Goal: Information Seeking & Learning: Learn about a topic

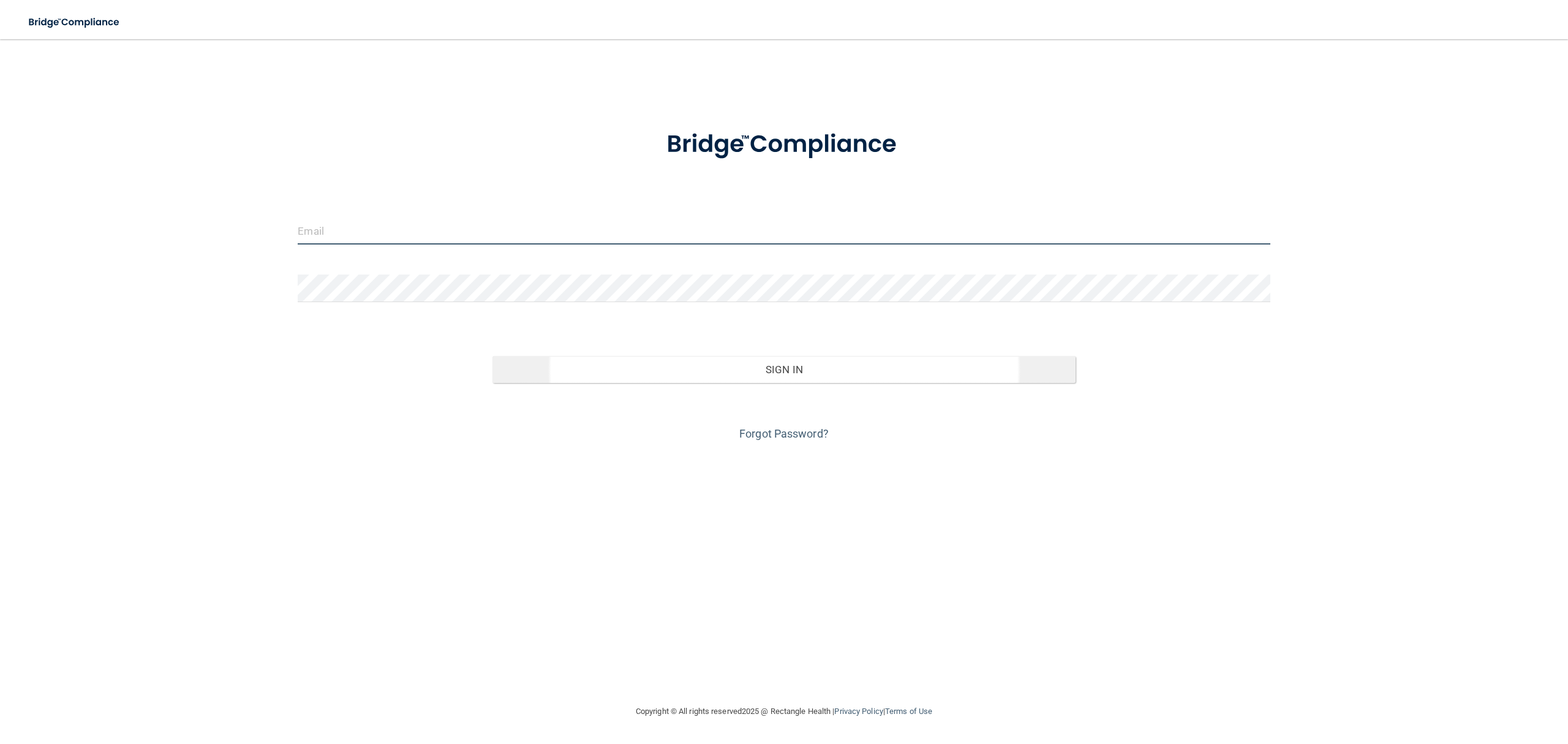
type input "[PERSON_NAME][EMAIL_ADDRESS][DOMAIN_NAME]"
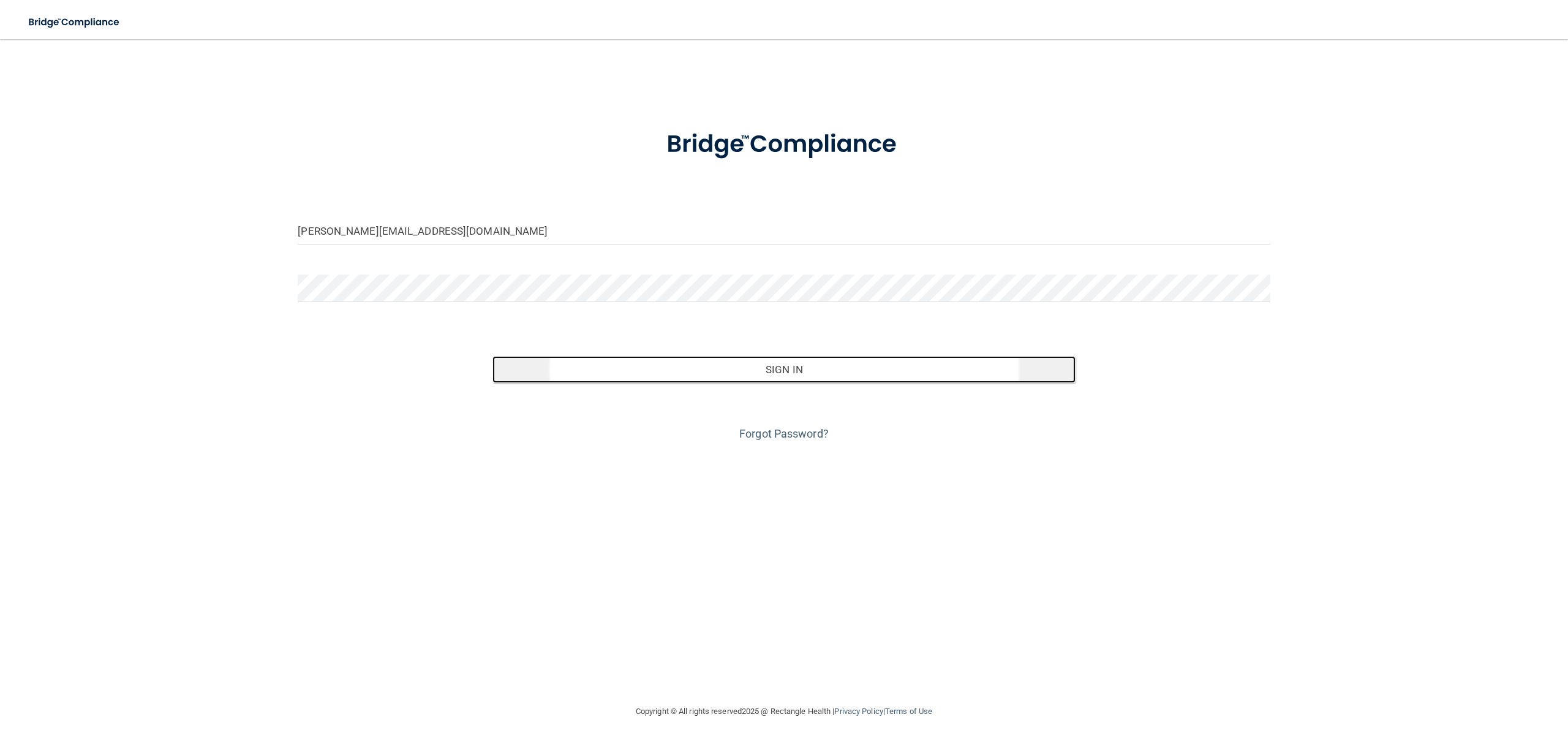
click at [800, 381] on button "Sign In" at bounding box center [784, 370] width 583 height 27
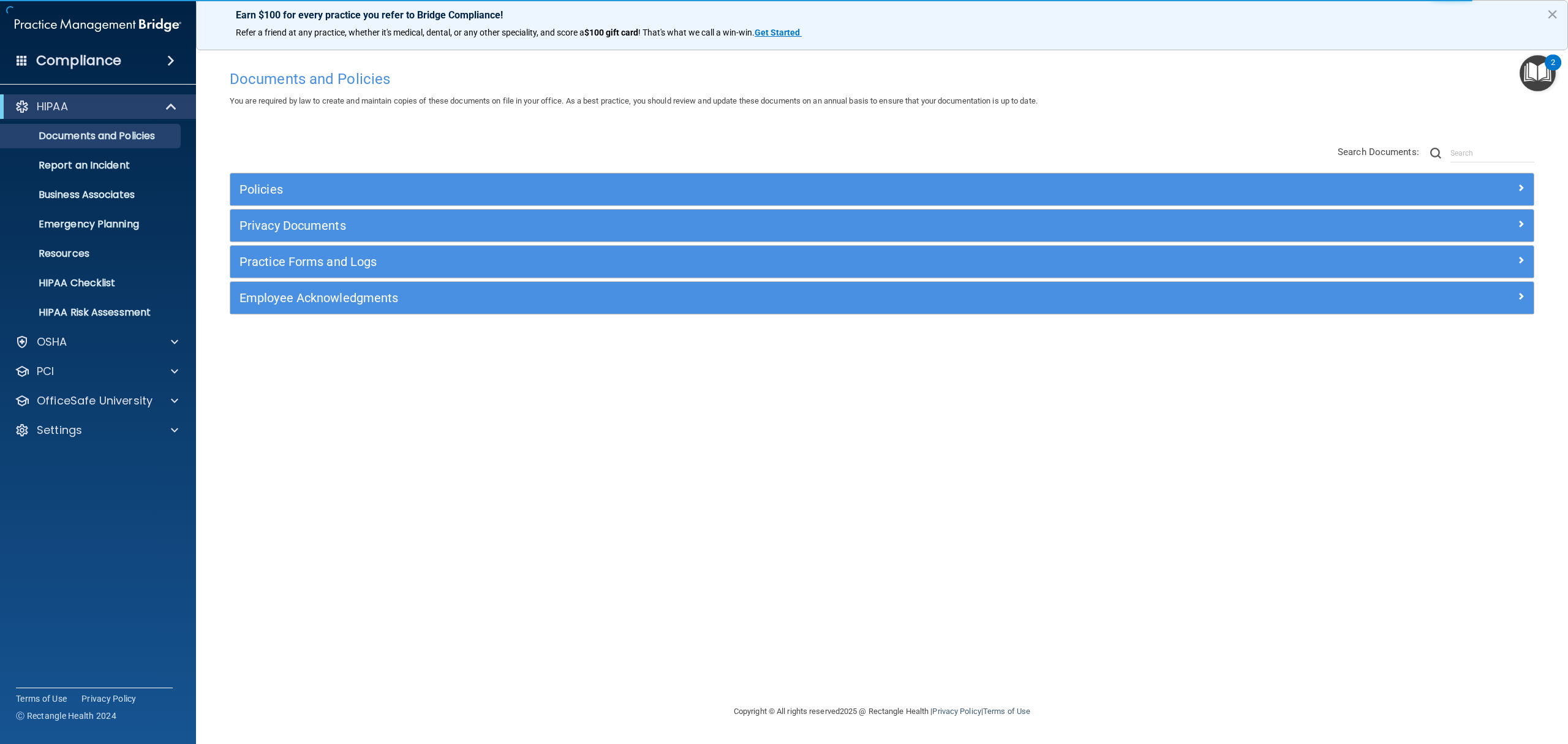
click at [1087, 108] on div "You are required by law to create and maintain copies of these documents on fil…" at bounding box center [882, 101] width 1323 height 15
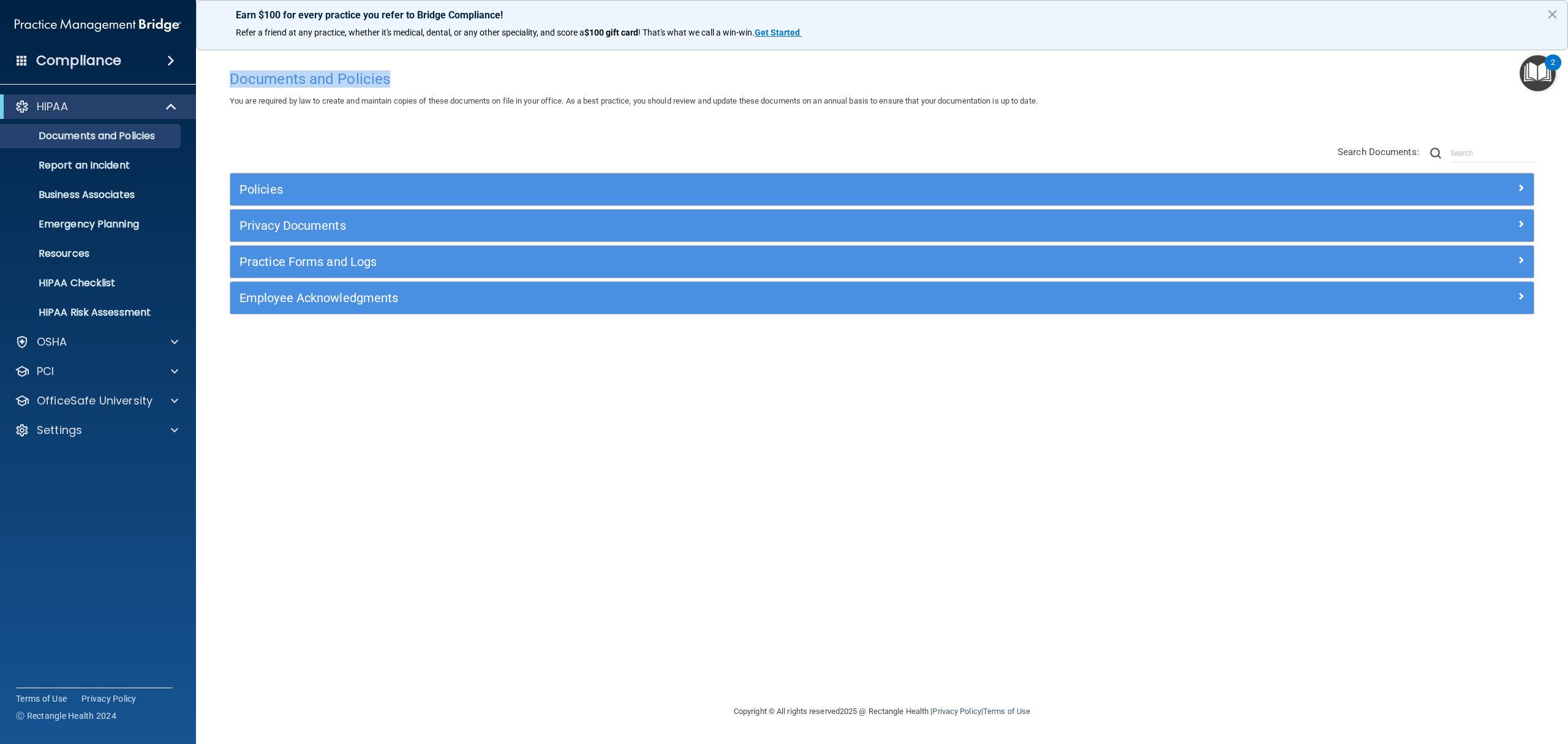
drag, startPoint x: 233, startPoint y: 81, endPoint x: 415, endPoint y: 91, distance: 182.3
click at [415, 91] on div "Documents and Policies" at bounding box center [882, 79] width 1323 height 30
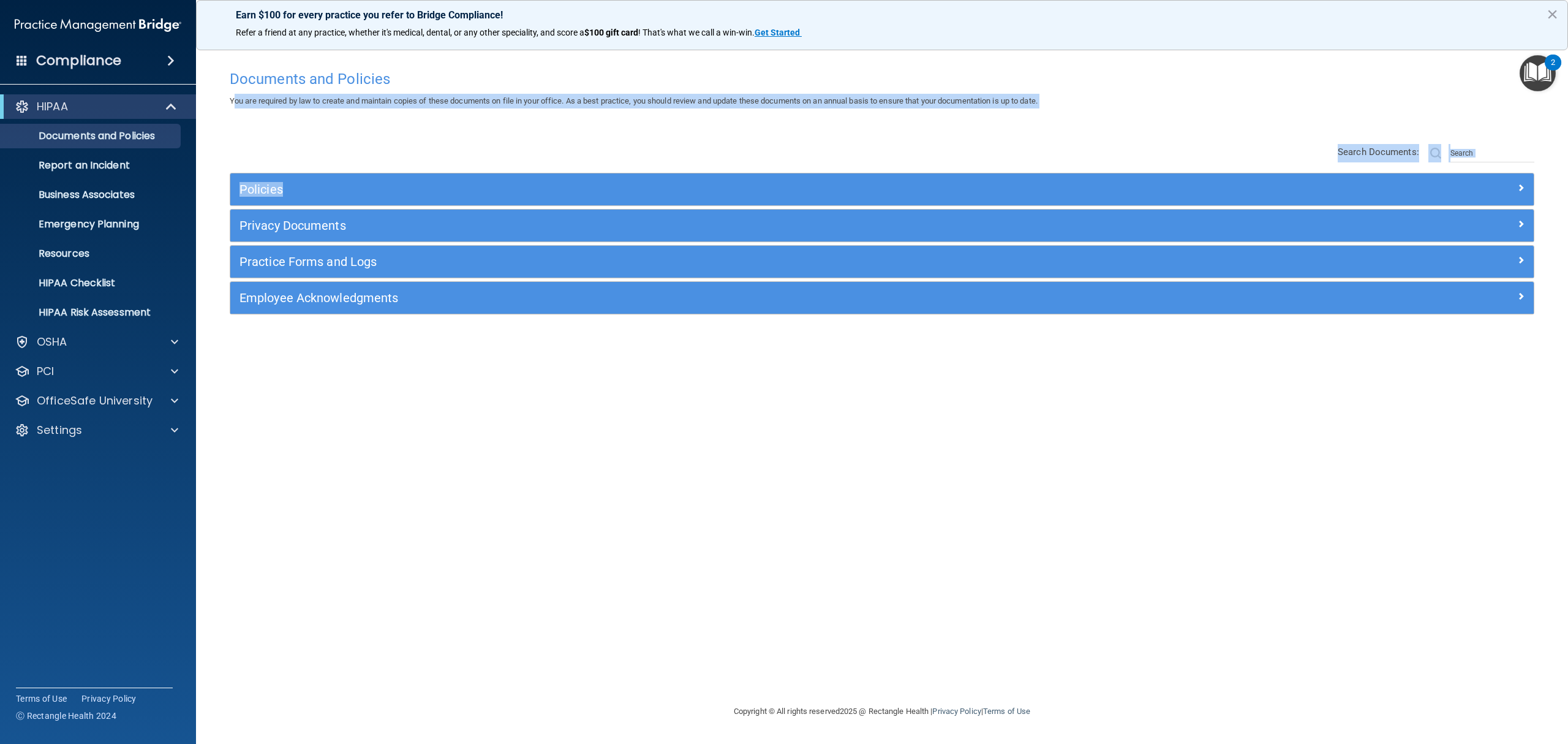
drag, startPoint x: 234, startPoint y: 100, endPoint x: 1050, endPoint y: 119, distance: 816.2
click at [1050, 119] on div "Documents and Policies You are required by law to create and maintain copies of…" at bounding box center [882, 384] width 1323 height 640
click at [1127, 109] on div "Documents and Policies You are required by law to create and maintain copies of…" at bounding box center [882, 384] width 1323 height 640
click at [351, 99] on span "You are required by law to create and maintain copies of these documents on fil…" at bounding box center [634, 100] width 808 height 9
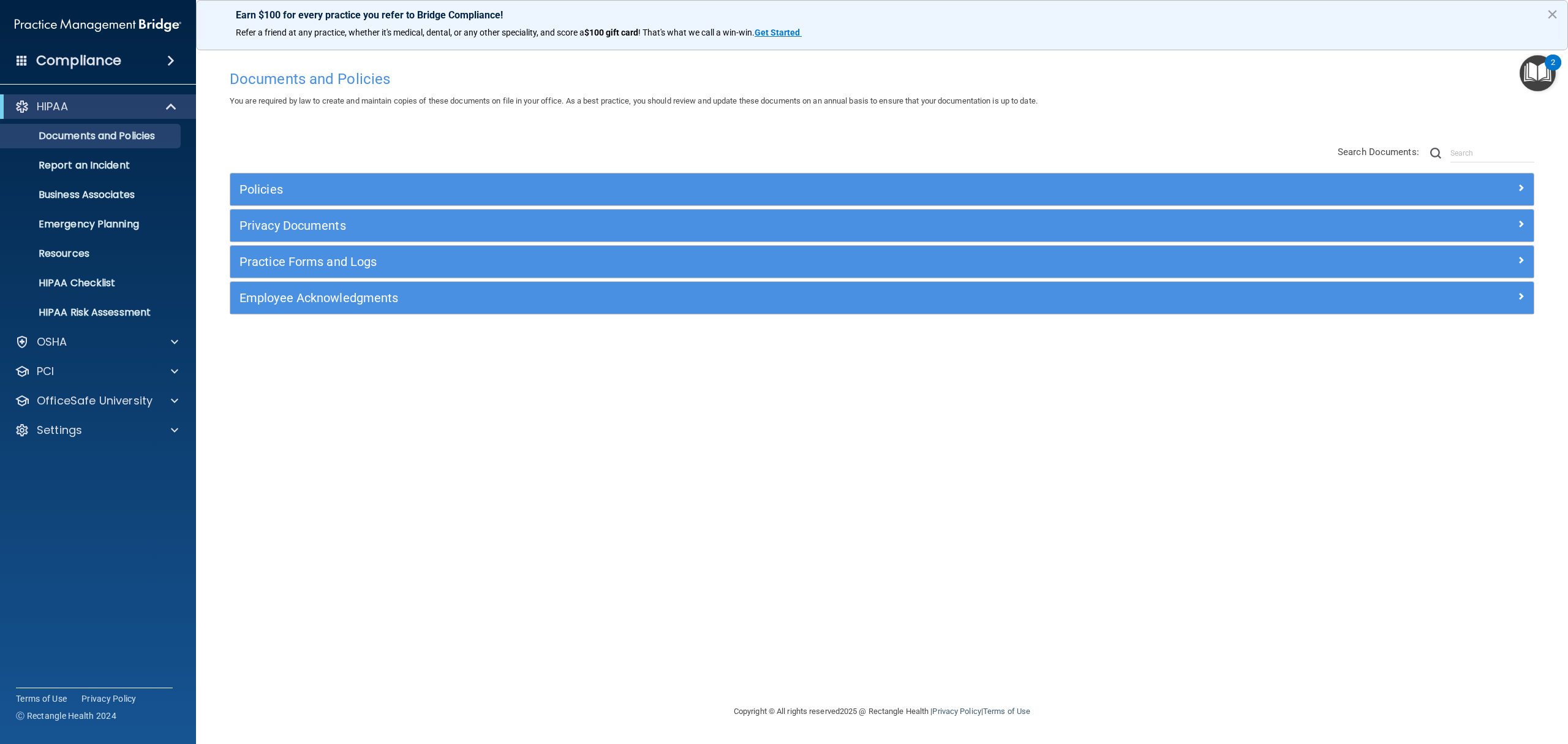
click at [252, 99] on span "You are required by law to create and maintain copies of these documents on fil…" at bounding box center [634, 100] width 808 height 9
click at [229, 98] on div "You are required by law to create and maintain copies of these documents on fil…" at bounding box center [882, 101] width 1323 height 15
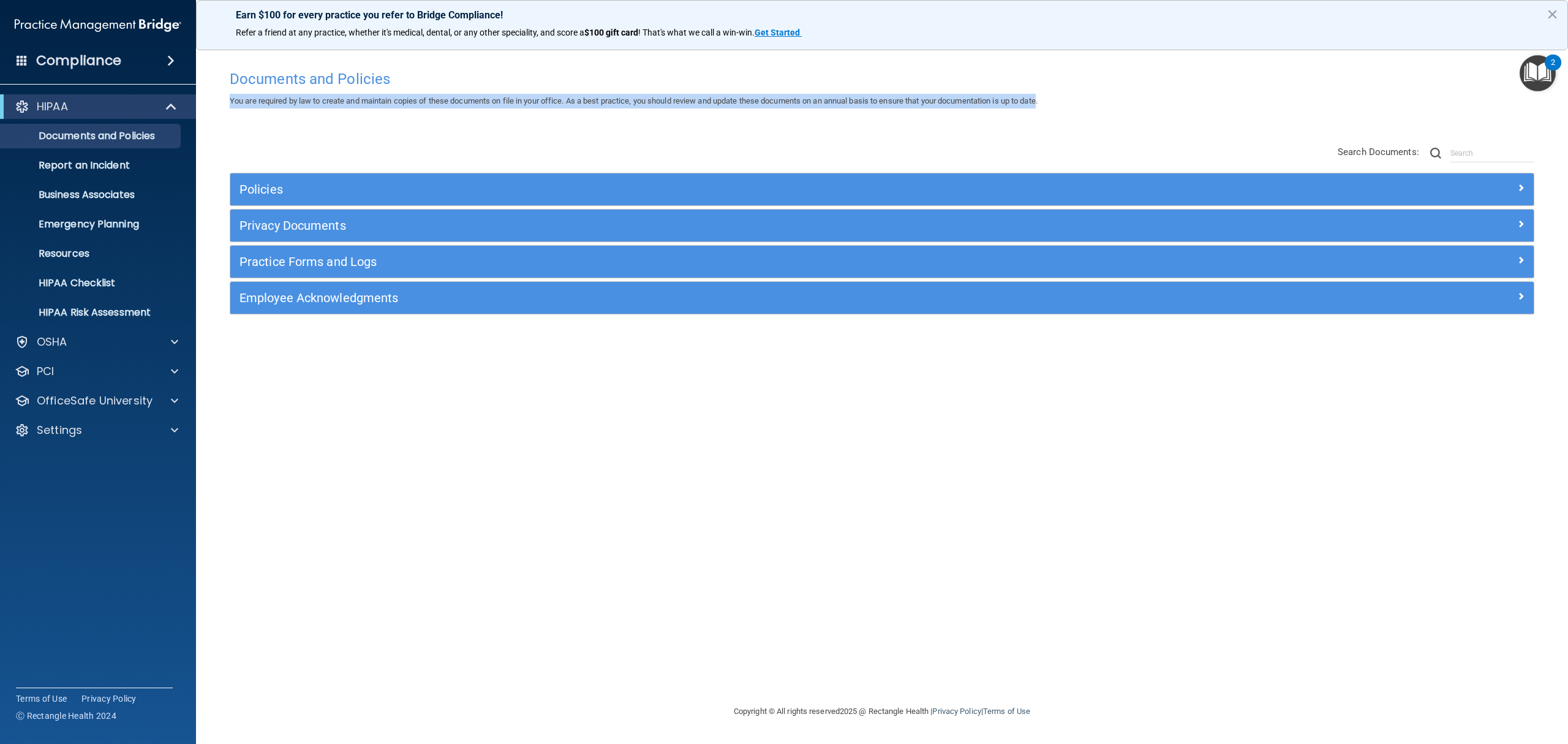
drag, startPoint x: 231, startPoint y: 102, endPoint x: 1052, endPoint y: 96, distance: 821.0
click at [1038, 96] on span "You are required by law to create and maintain copies of these documents on fil…" at bounding box center [634, 100] width 808 height 9
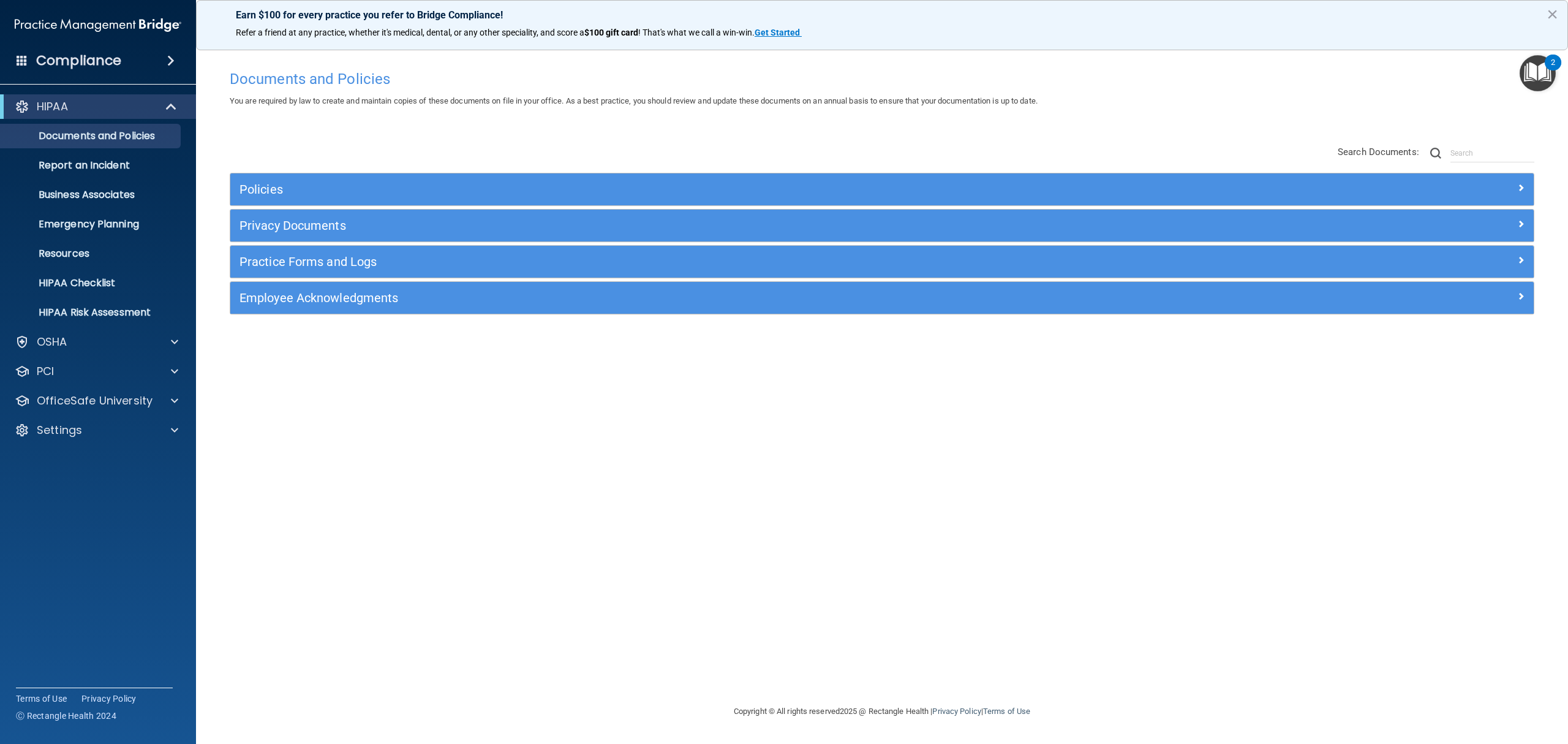
click at [491, 119] on div "Documents and Policies You are required by law to create and maintain copies of…" at bounding box center [882, 384] width 1323 height 640
click at [466, 113] on div "Documents and Policies You are required by law to create and maintain copies of…" at bounding box center [882, 384] width 1323 height 640
click at [144, 430] on div "Settings" at bounding box center [82, 430] width 152 height 15
click at [87, 521] on p "Services" at bounding box center [91, 518] width 167 height 12
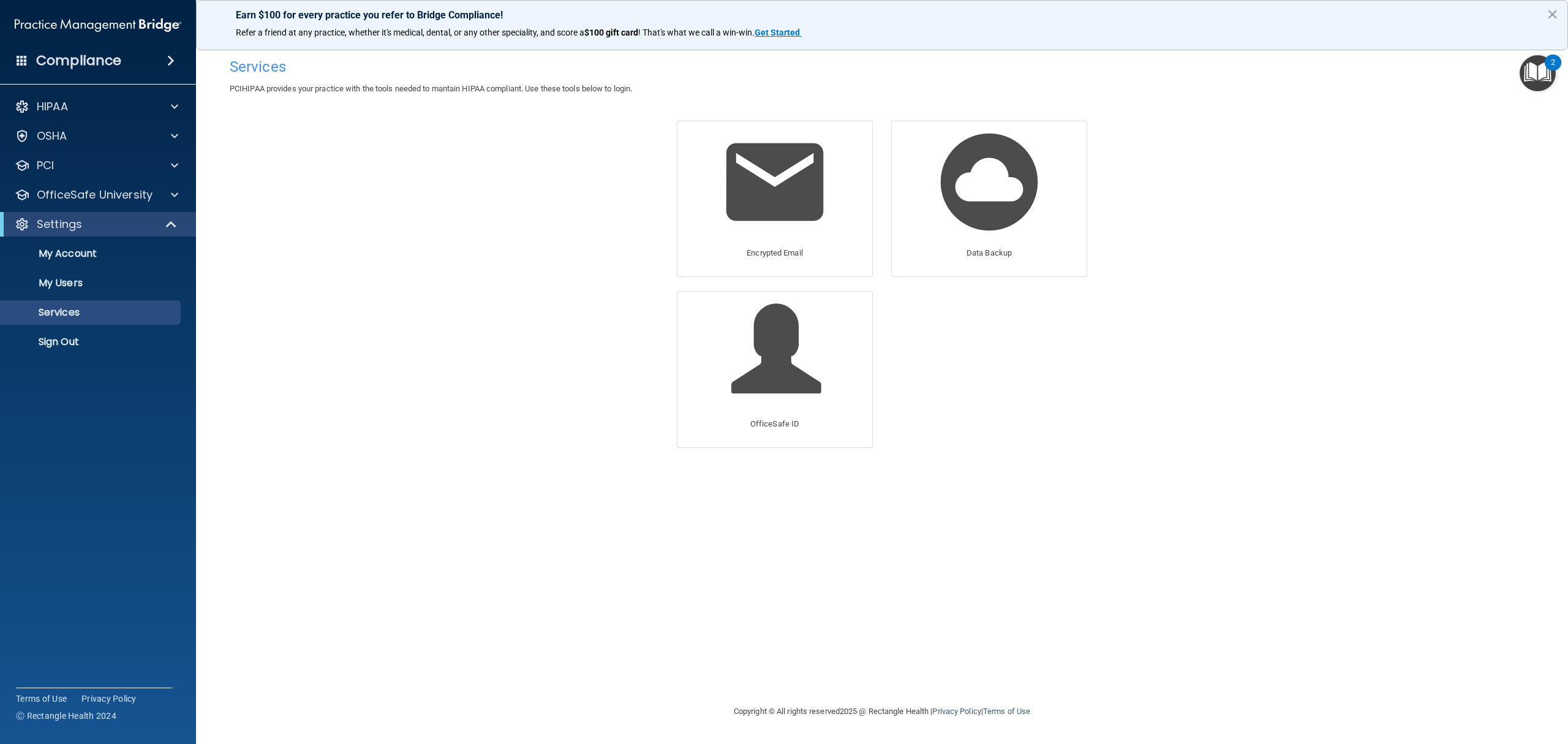
click at [381, 160] on div "Services PCIHIPAA provides your practice with the tools needed to mantain HIPAA…" at bounding box center [882, 372] width 1323 height 640
click at [101, 108] on div "HIPAA" at bounding box center [82, 106] width 152 height 15
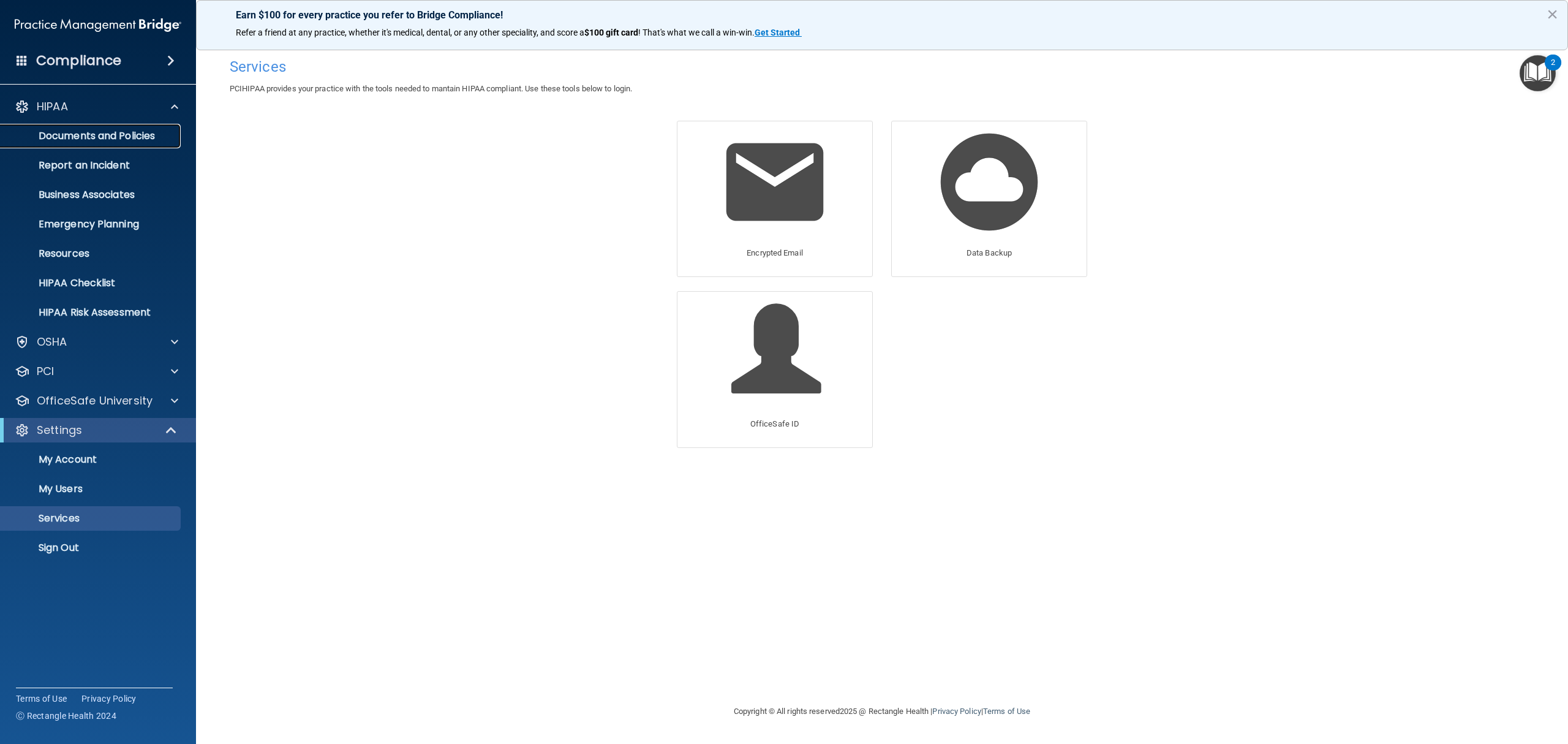
click at [129, 132] on p "Documents and Policies" at bounding box center [91, 136] width 167 height 12
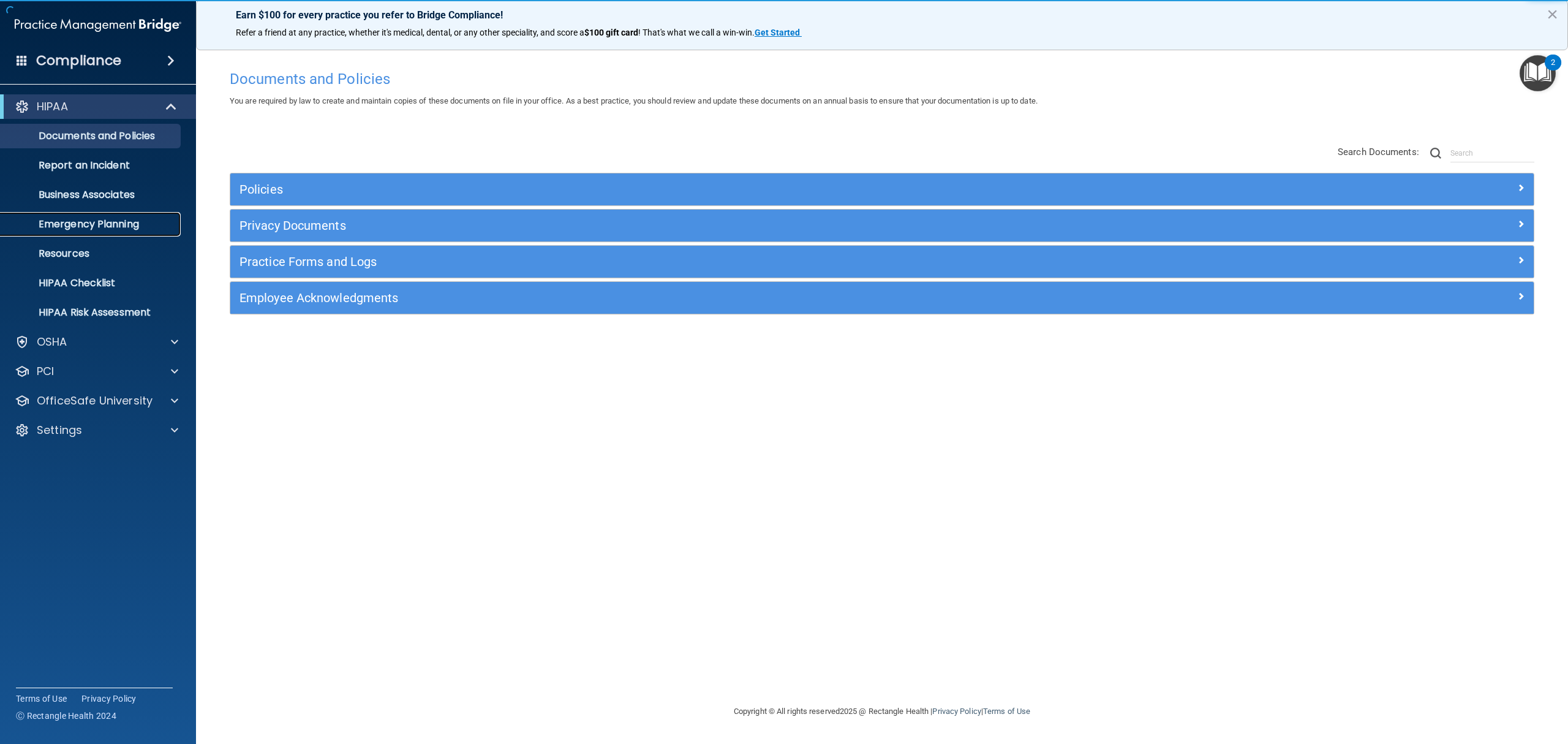
click at [81, 224] on p "Emergency Planning" at bounding box center [91, 224] width 167 height 12
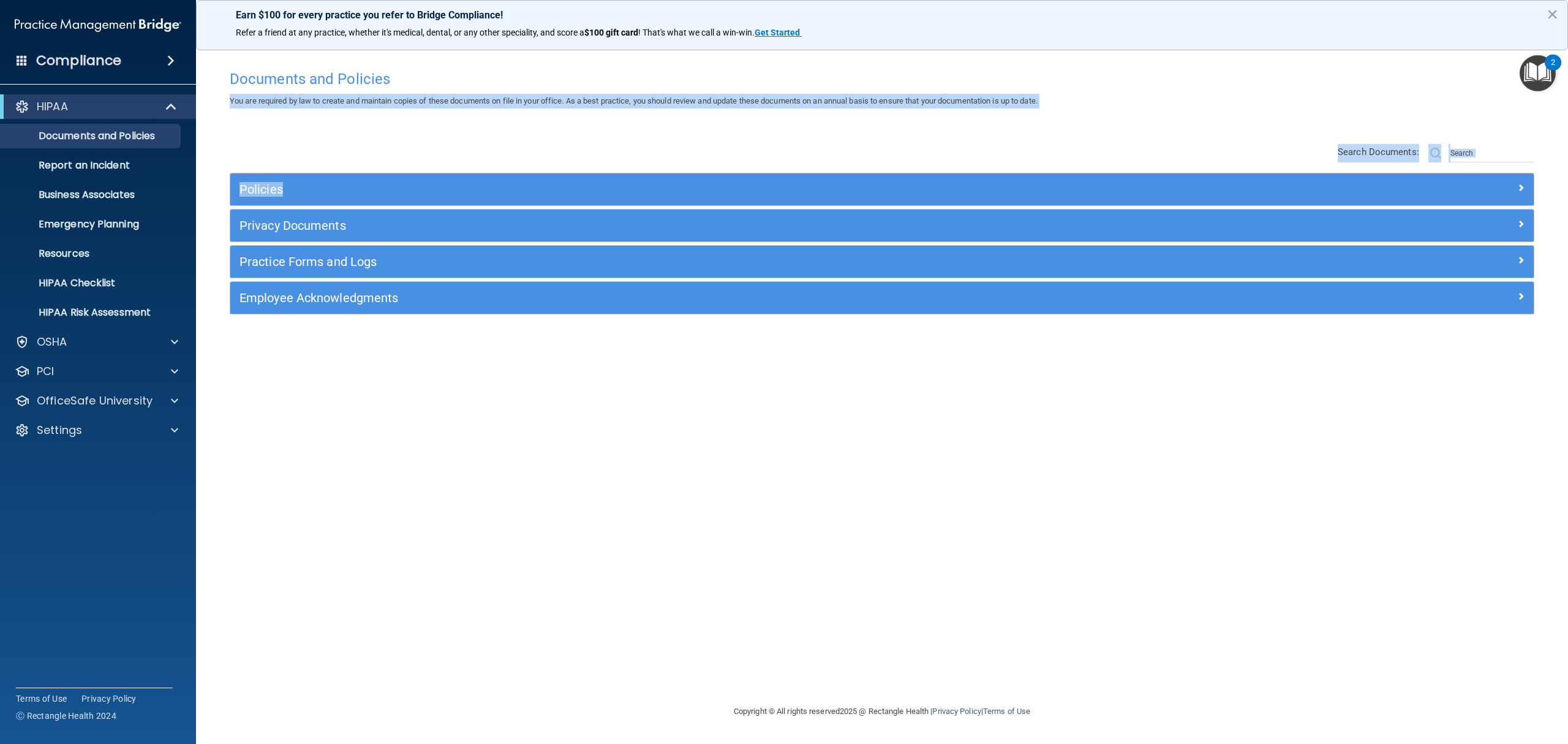
drag, startPoint x: 225, startPoint y: 100, endPoint x: 920, endPoint y: 126, distance: 695.5
click at [836, 120] on div "Documents and Policies You are required by law to create and maintain copies of…" at bounding box center [882, 384] width 1323 height 640
click at [1059, 113] on div "Documents and Policies You are required by law to create and maintain copies of…" at bounding box center [882, 384] width 1323 height 640
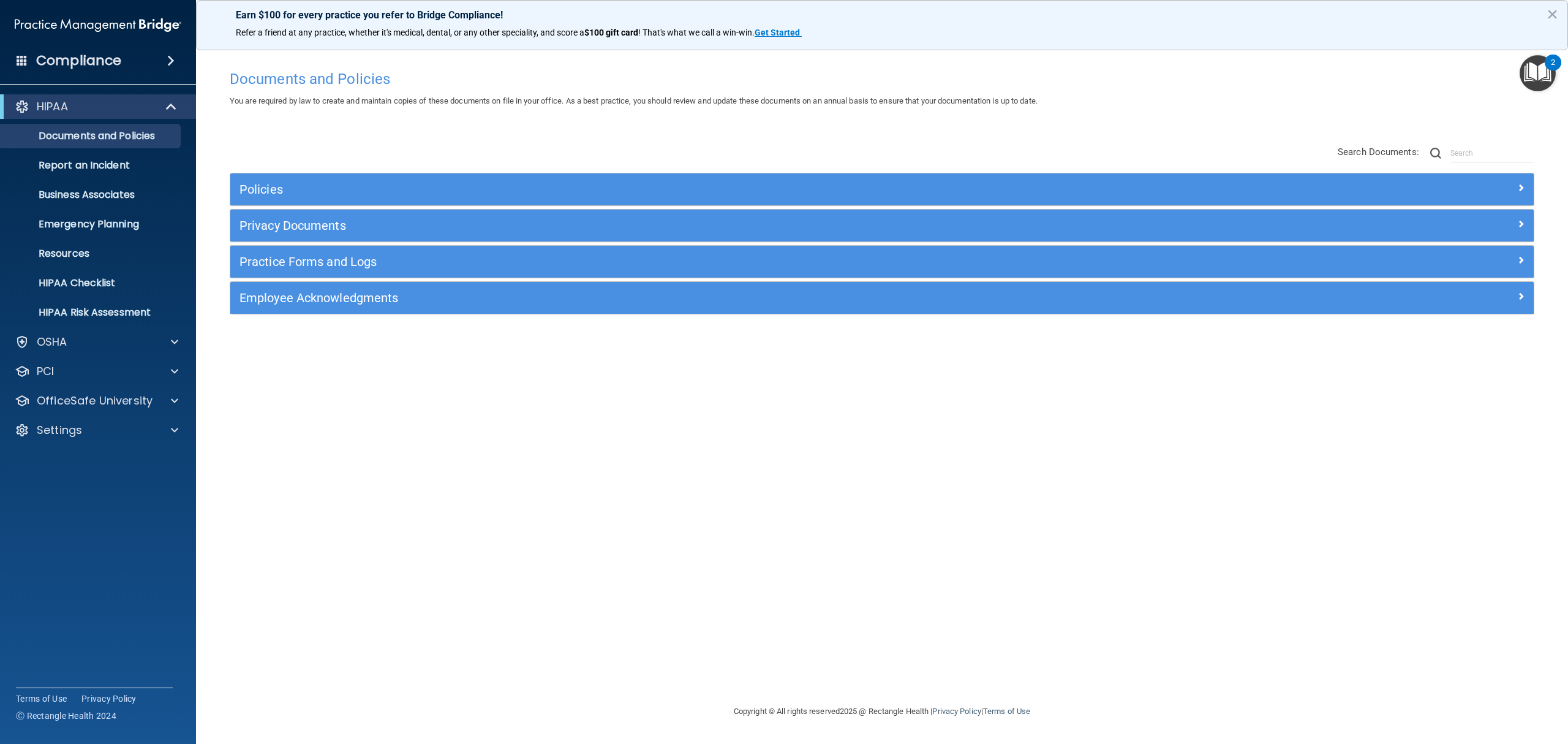
click at [632, 133] on div "Policies Select All (Unselect 0) Unselect All Print Selected (0) Acceptable Use…" at bounding box center [882, 230] width 1323 height 195
click at [427, 126] on div "Documents and Policies You are required by law to create and maintain copies of…" at bounding box center [882, 384] width 1323 height 640
click at [274, 125] on div "Documents and Policies You are required by law to create and maintain copies of…" at bounding box center [882, 384] width 1323 height 640
click at [162, 338] on div at bounding box center [173, 341] width 31 height 15
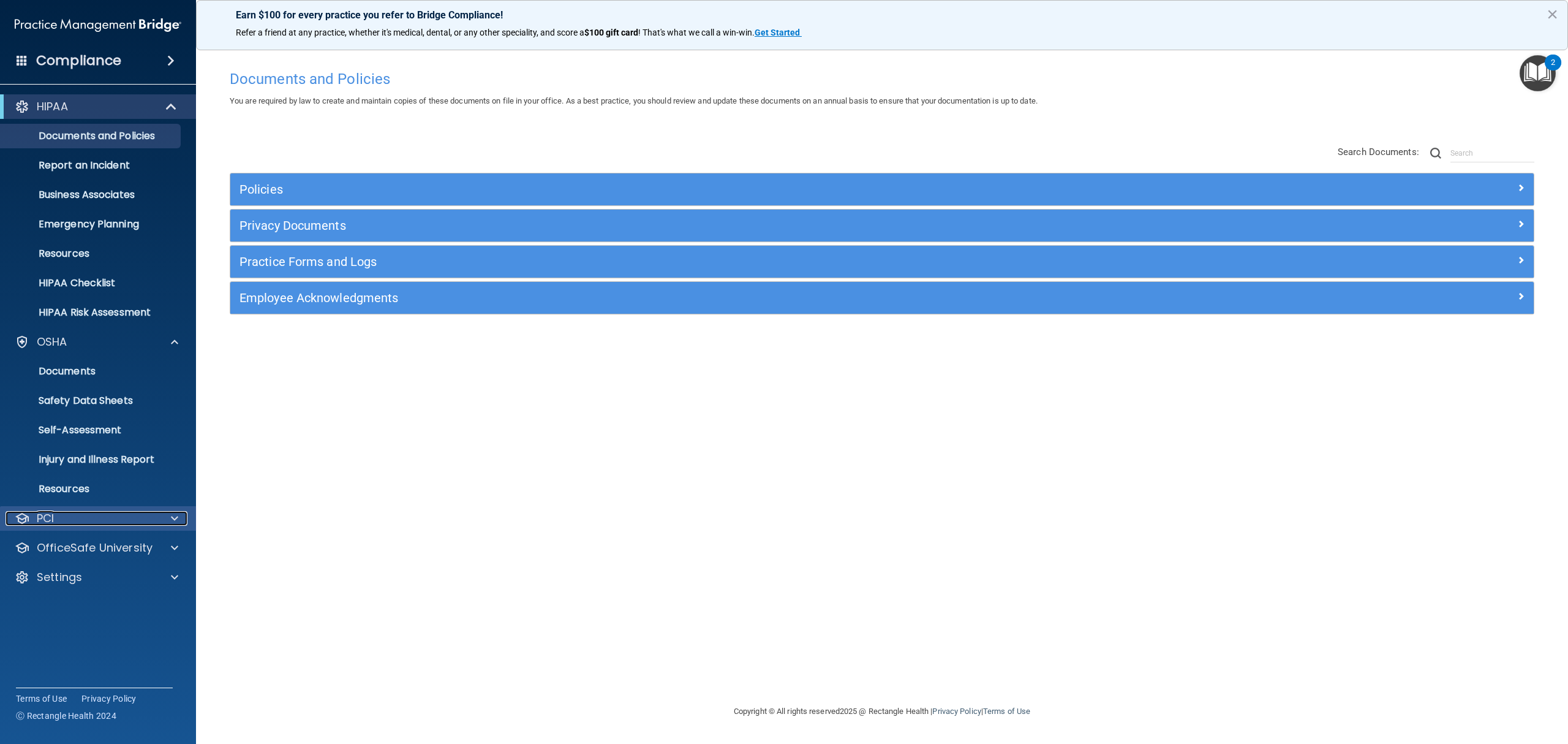
click at [148, 516] on div "PCI" at bounding box center [82, 518] width 152 height 15
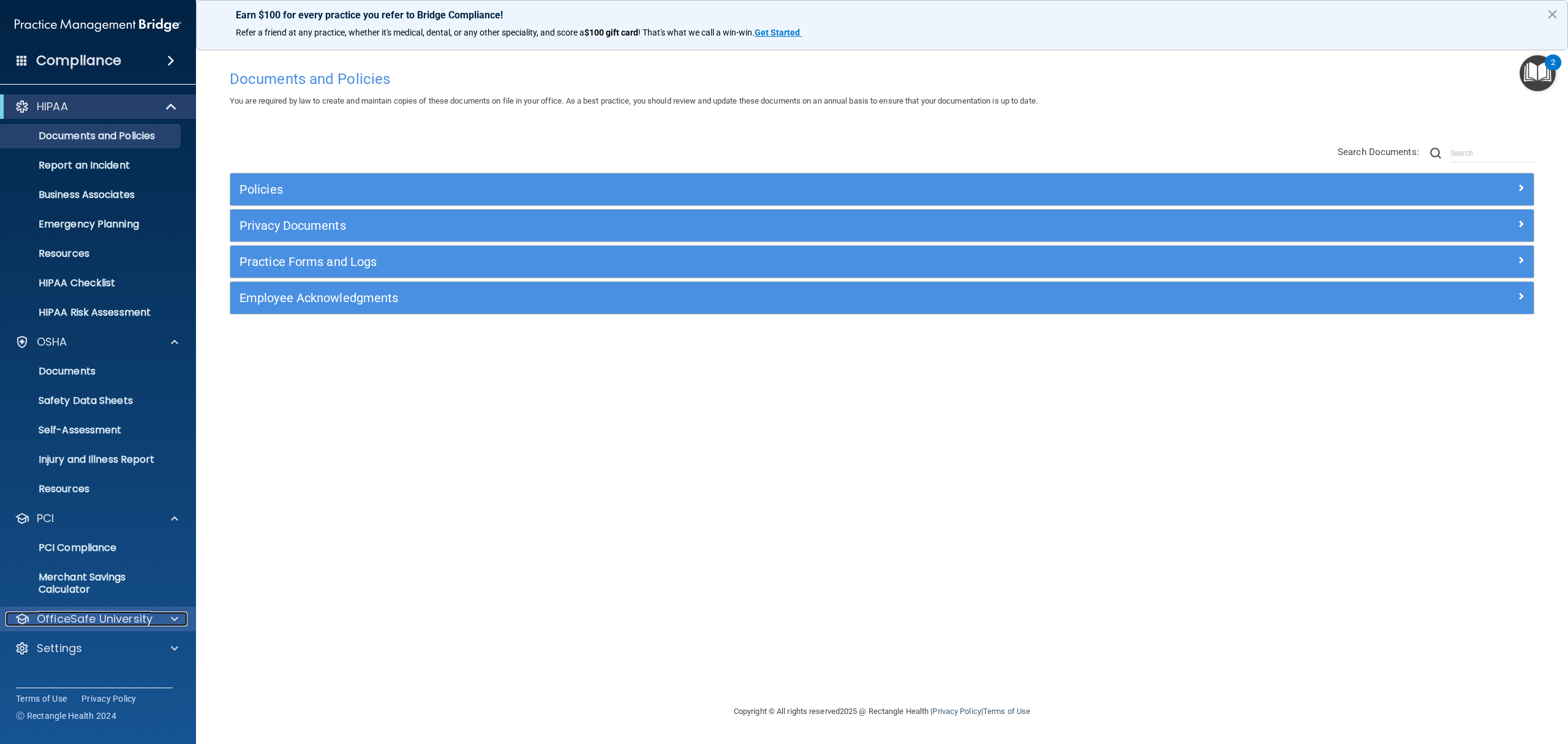
click at [153, 621] on div "OfficeSafe University" at bounding box center [82, 618] width 152 height 15
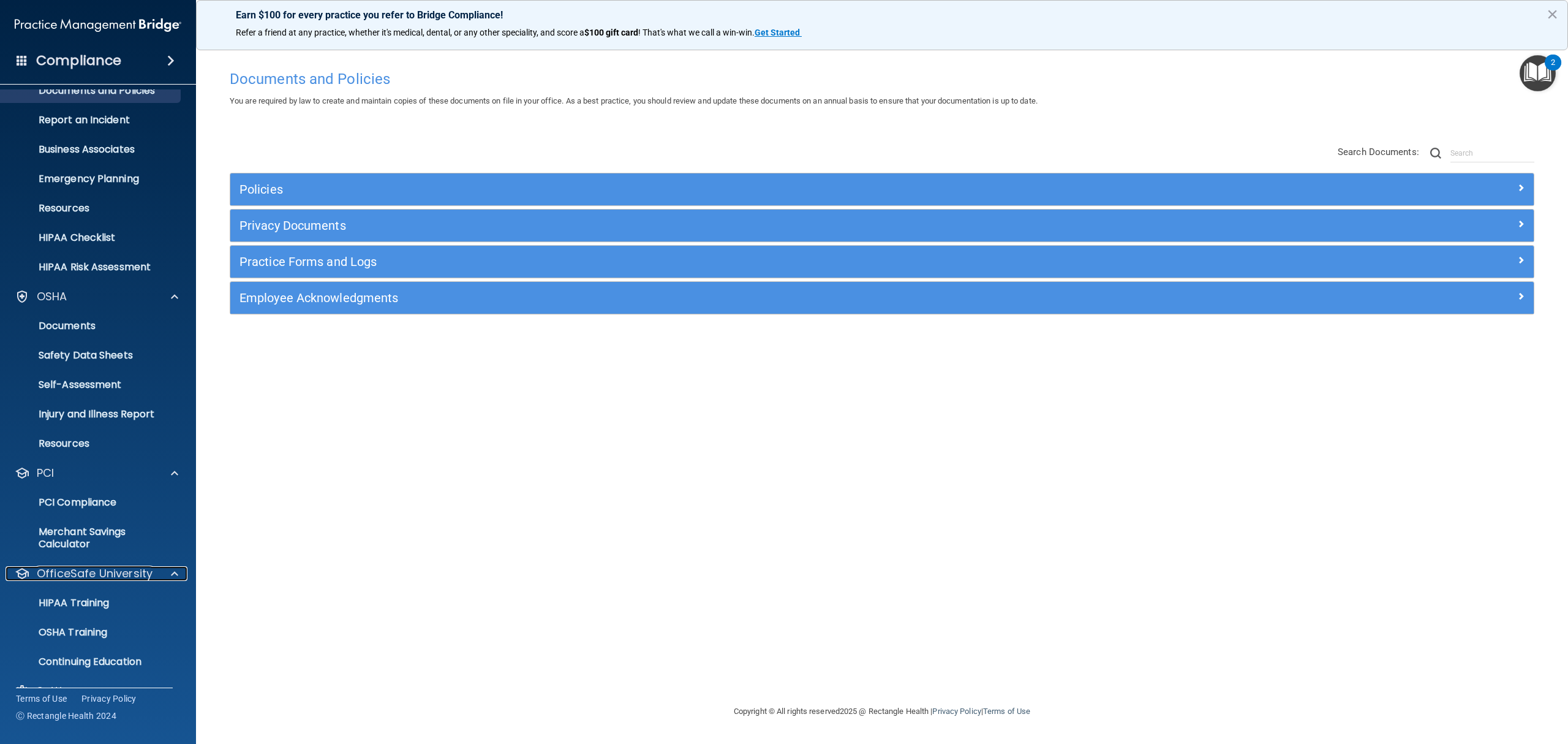
scroll to position [70, 0]
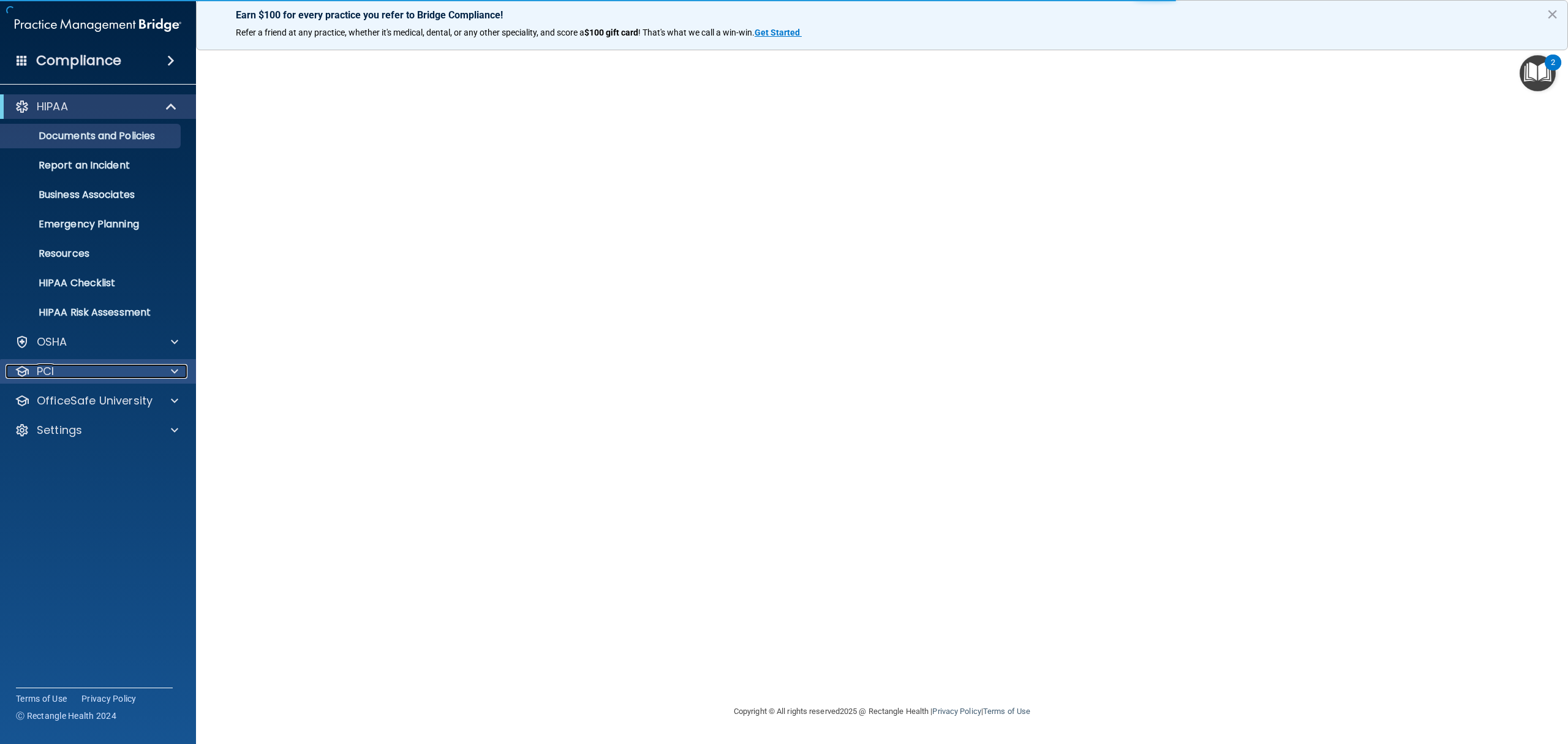
click at [69, 366] on div "PCI" at bounding box center [82, 371] width 152 height 15
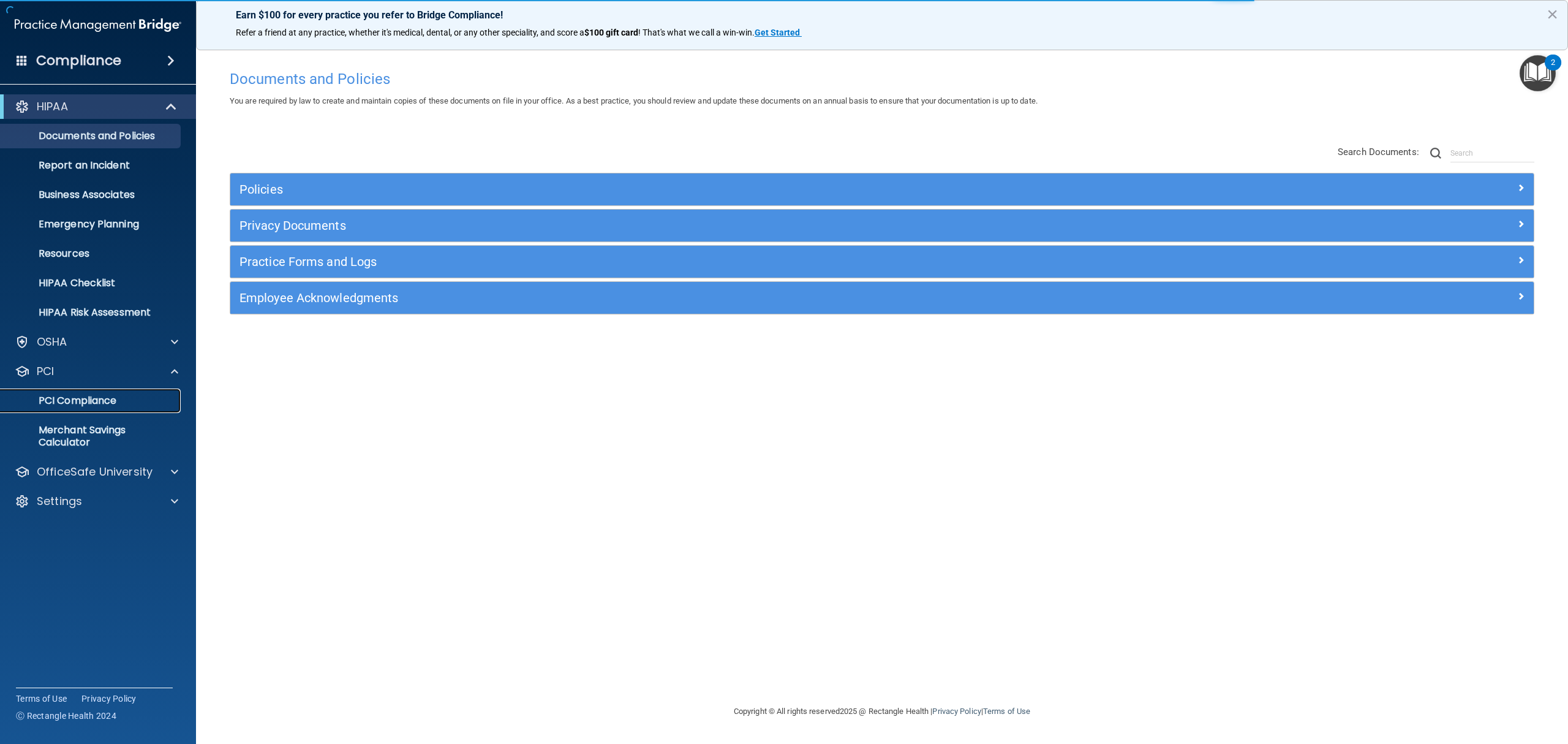
click at [86, 401] on p "PCI Compliance" at bounding box center [91, 401] width 167 height 12
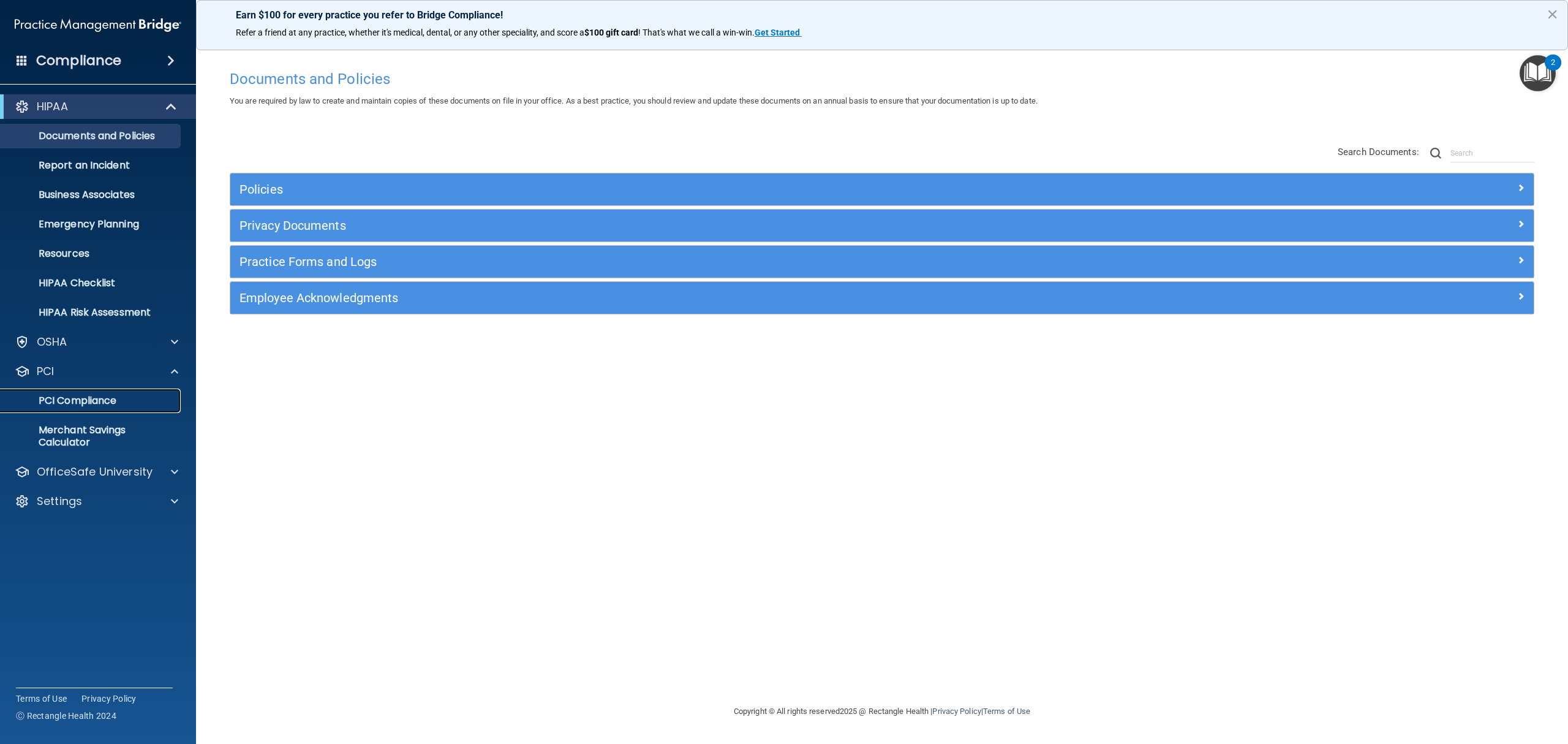
click at [73, 399] on p "PCI Compliance" at bounding box center [91, 401] width 167 height 12
click at [57, 501] on p "Settings" at bounding box center [59, 501] width 45 height 15
click at [59, 589] on p "Services" at bounding box center [91, 589] width 167 height 12
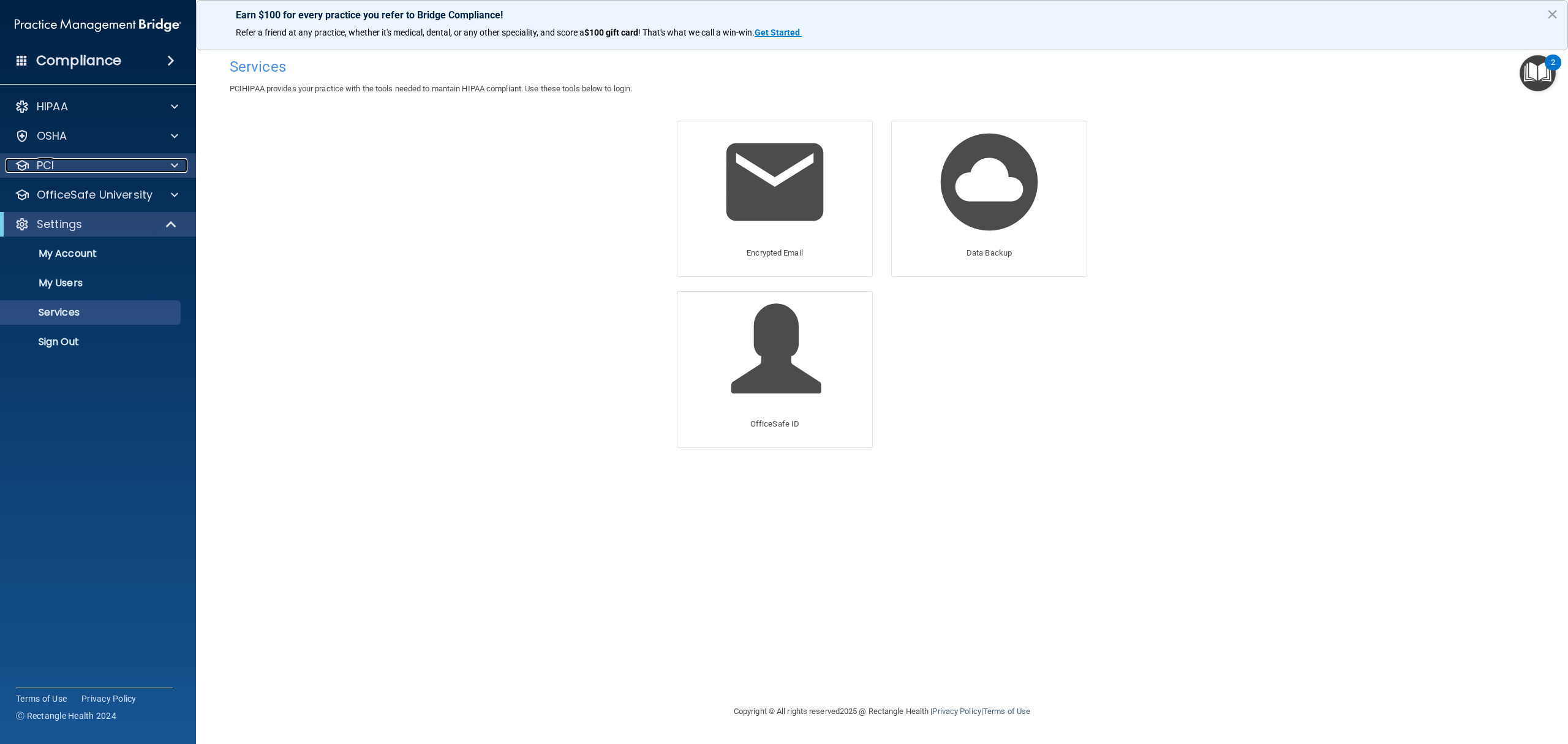
click at [97, 169] on div "PCI" at bounding box center [82, 165] width 152 height 15
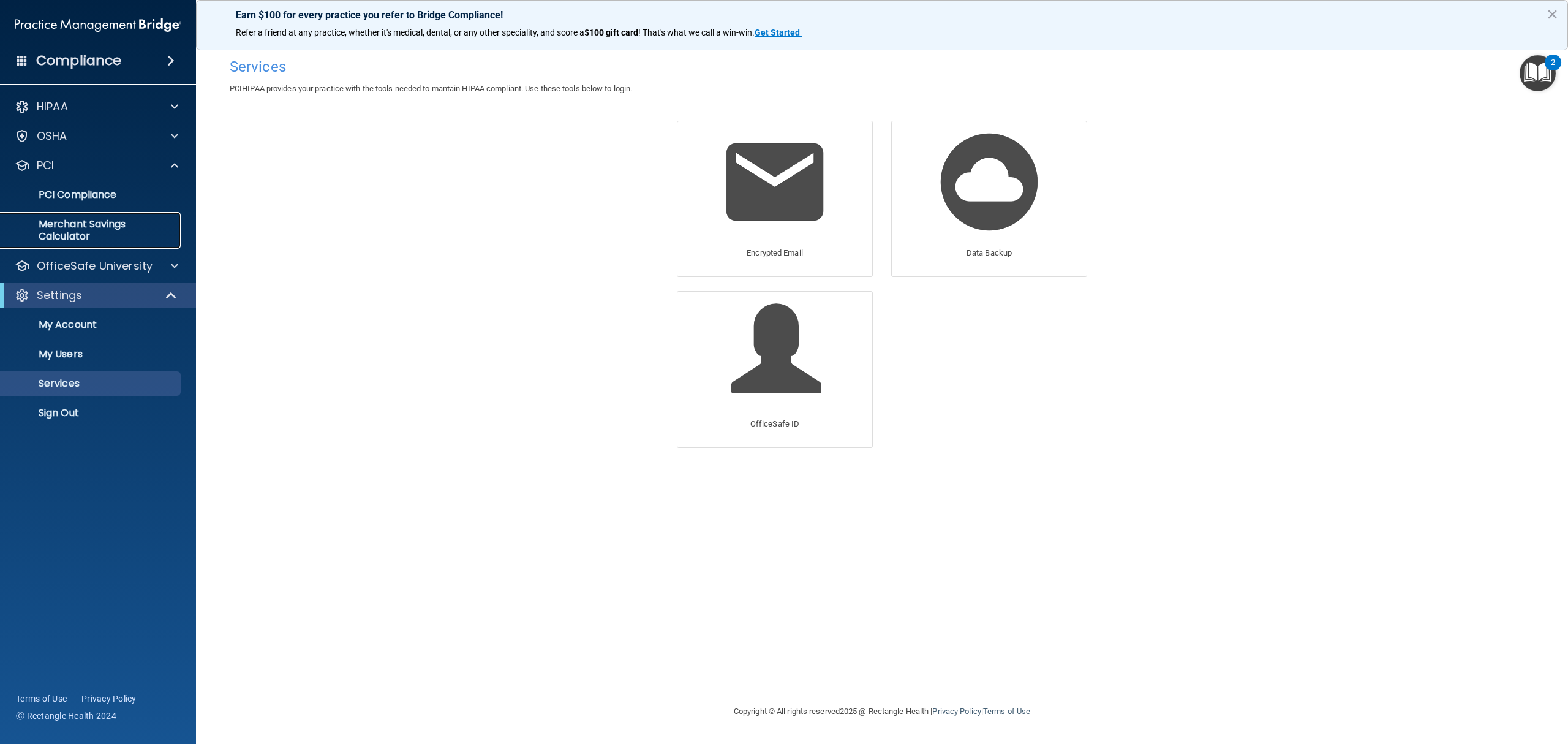
click at [114, 220] on p "Merchant Savings Calculator" at bounding box center [91, 231] width 167 height 24
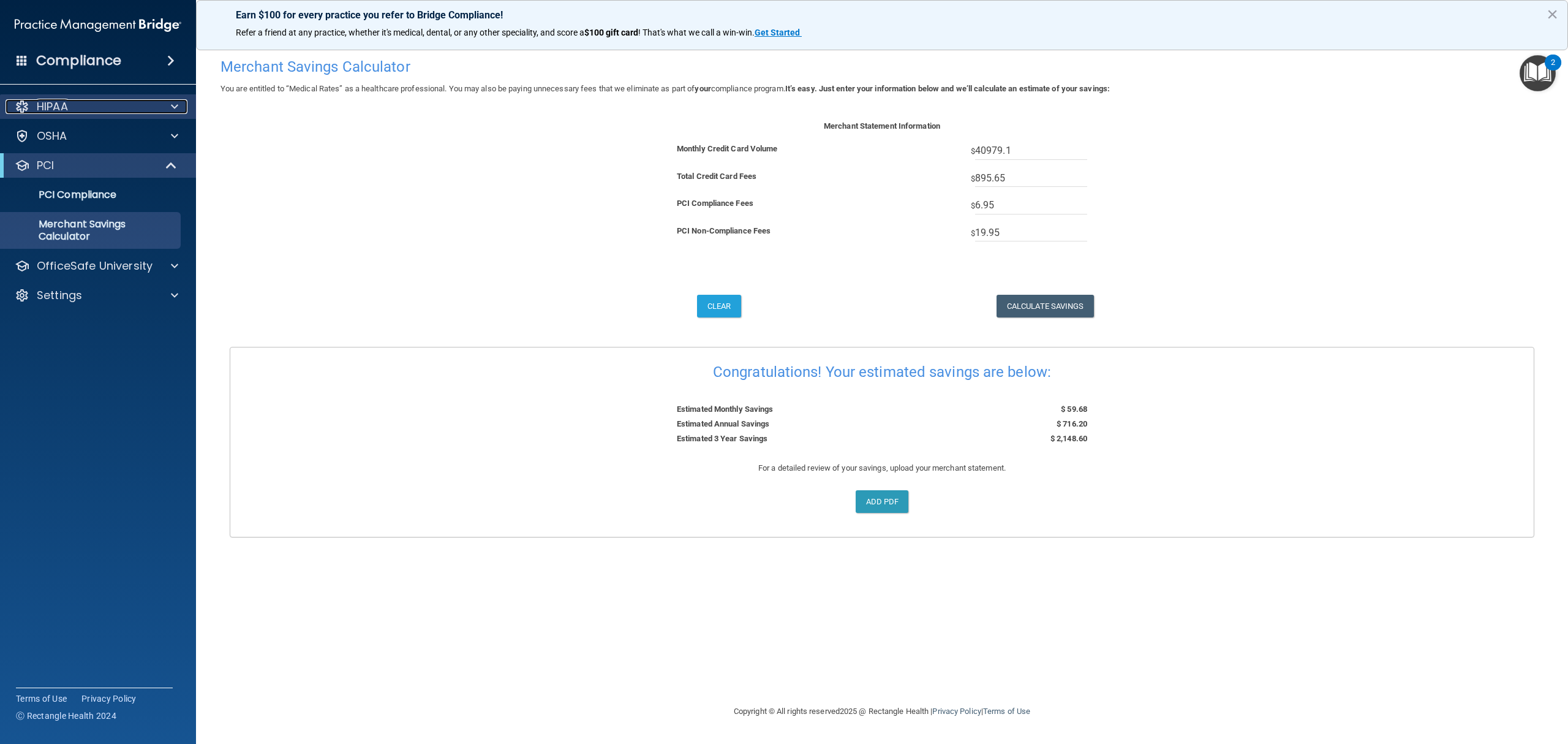
click at [104, 102] on div "HIPAA" at bounding box center [82, 106] width 152 height 15
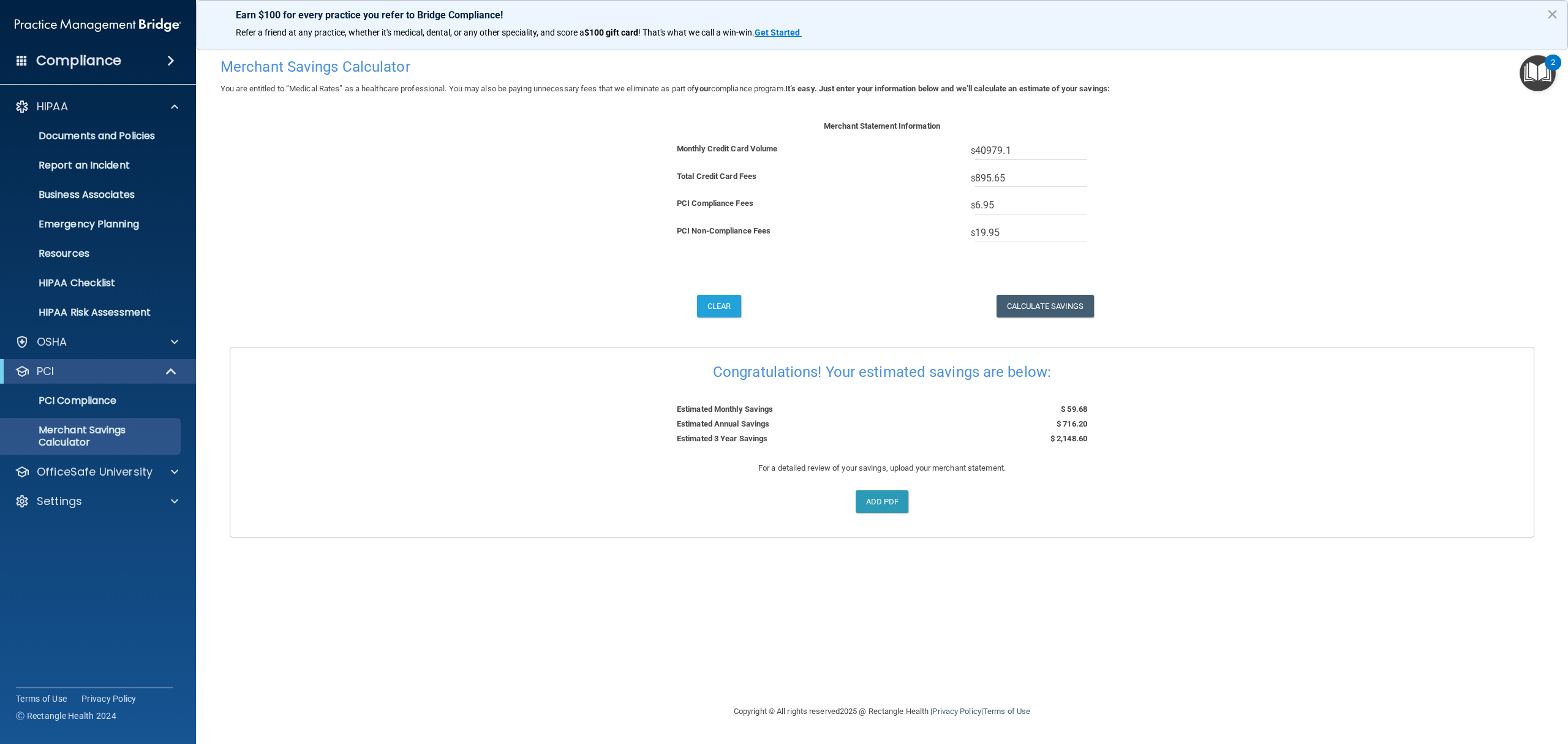
click at [1540, 57] on img "Open Resource Center, 2 new notifications" at bounding box center [1538, 73] width 36 height 36
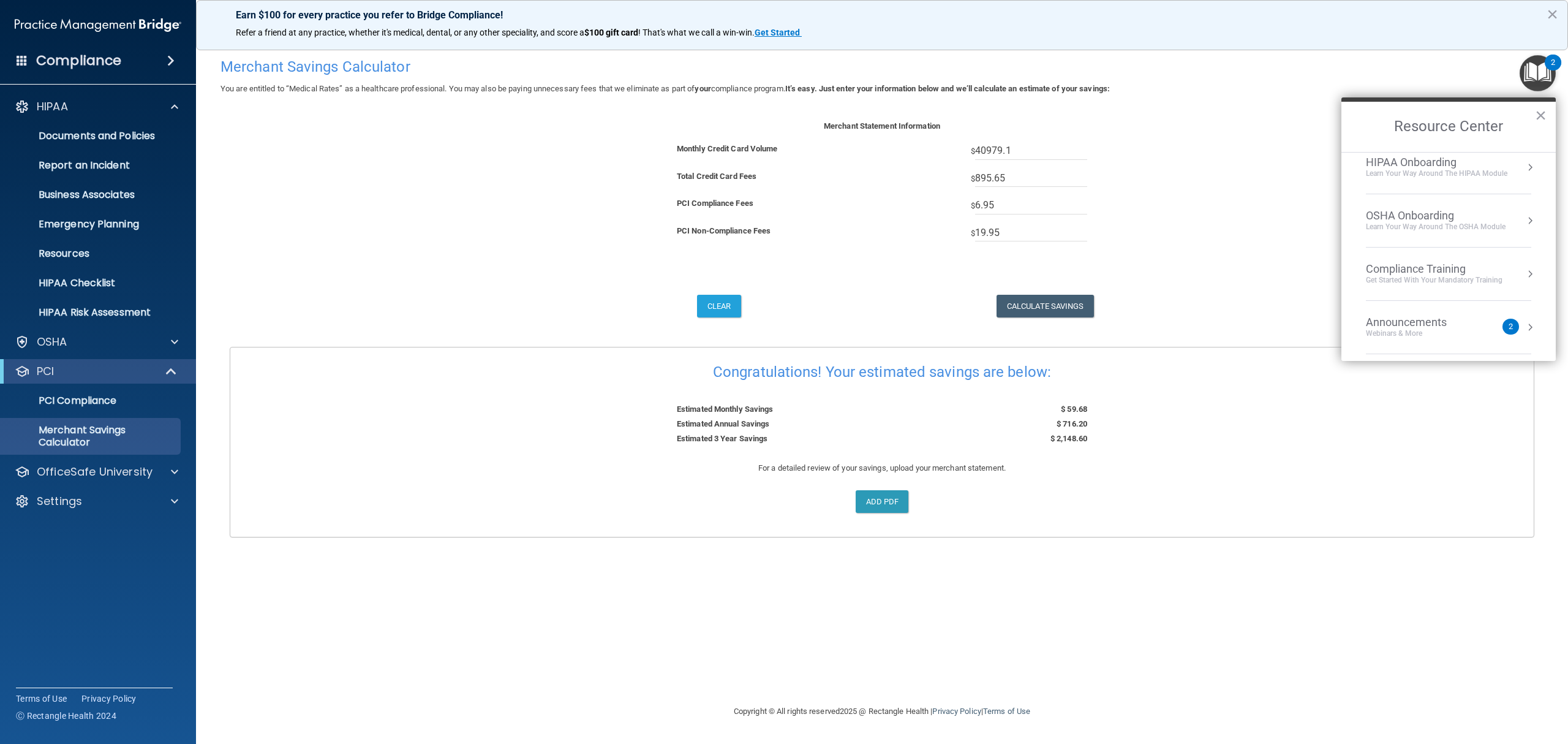
scroll to position [95, 0]
click at [1524, 243] on button "Resource Center" at bounding box center [1530, 244] width 12 height 12
click at [1359, 128] on button "Back to Resource Center Home" at bounding box center [1356, 126] width 12 height 12
click at [1506, 182] on div "Compliance Officer Corner Guidance for HIPAA and OSHA Officers" at bounding box center [1448, 179] width 165 height 23
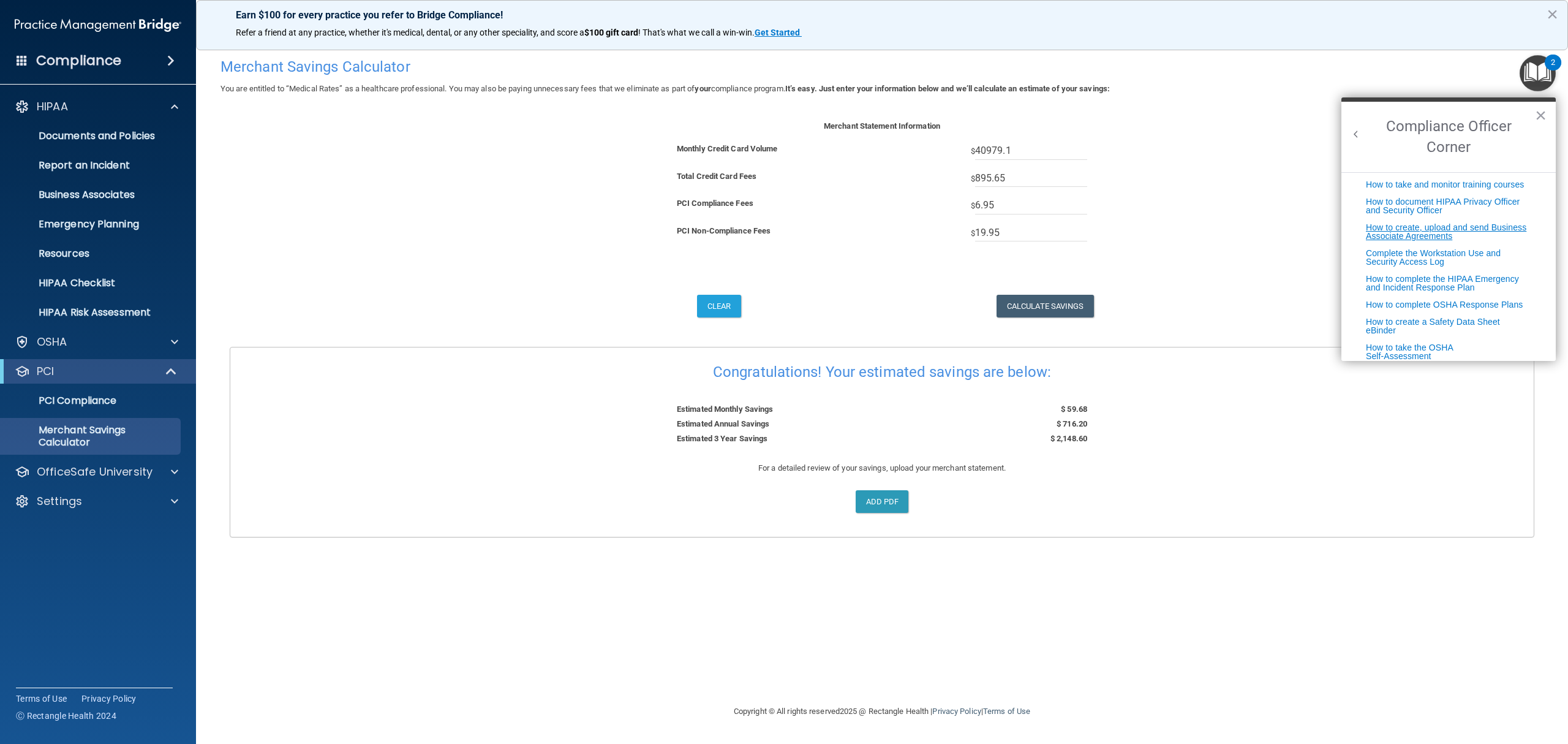
scroll to position [314, 0]
click at [72, 403] on p "PCI Compliance" at bounding box center [91, 401] width 167 height 12
